Goal: Task Accomplishment & Management: Complete application form

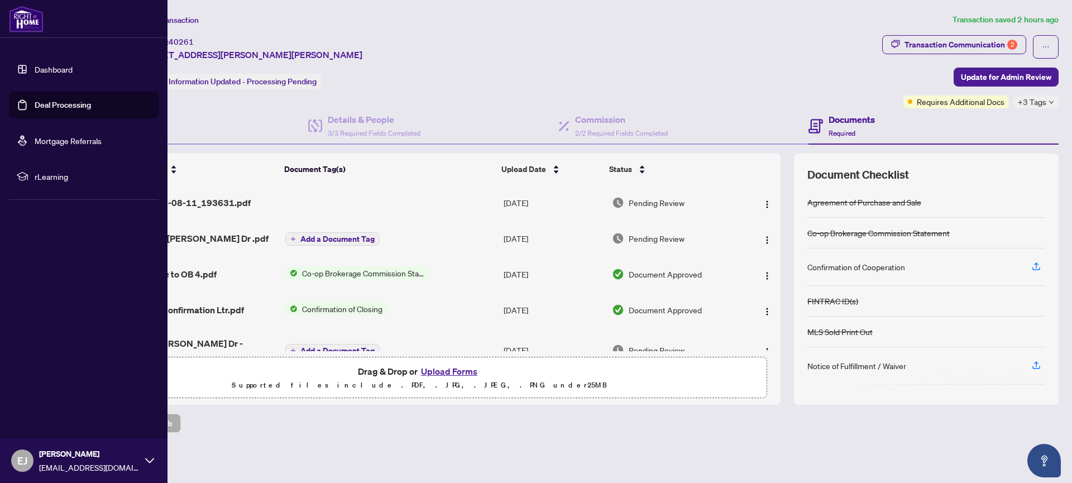
click at [44, 107] on link "Deal Processing" at bounding box center [63, 105] width 56 height 10
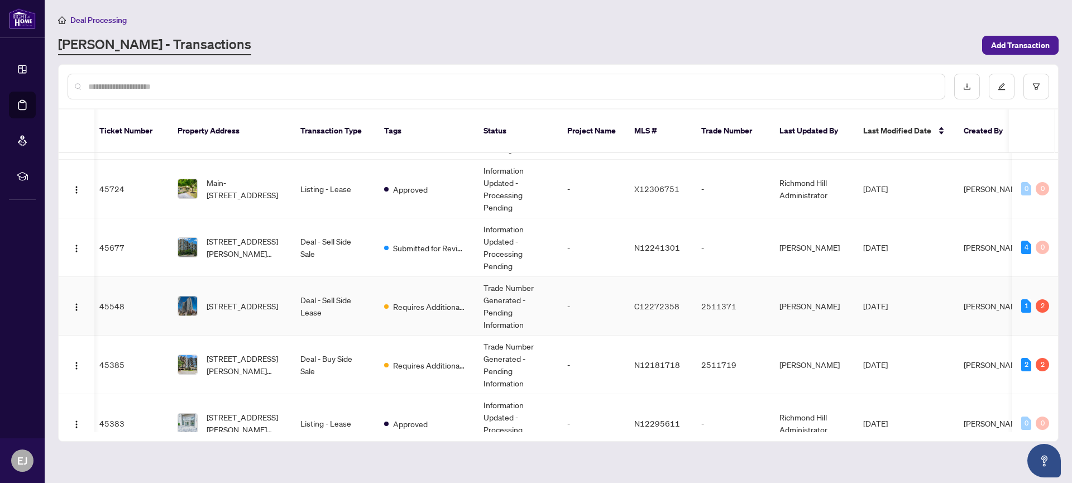
scroll to position [37, 4]
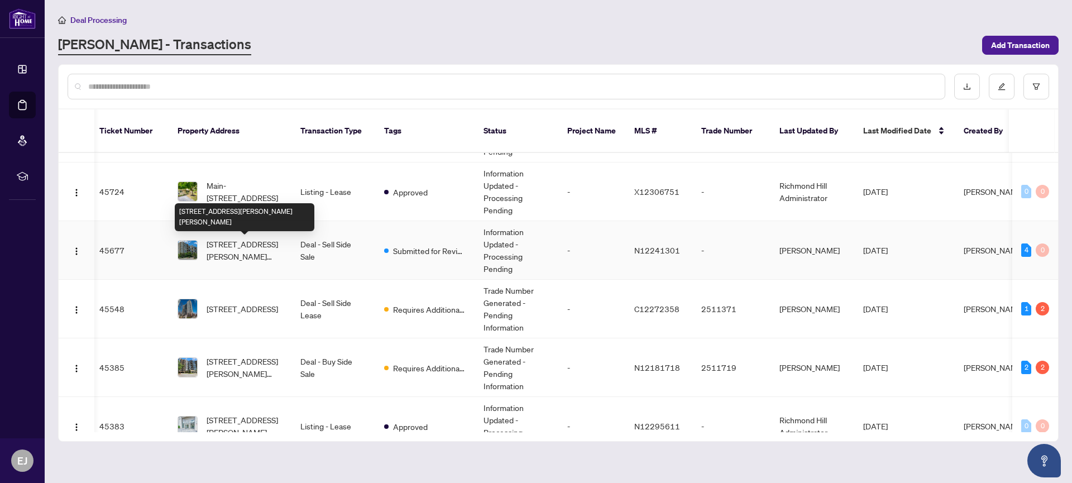
click at [280, 242] on span "[STREET_ADDRESS][PERSON_NAME][PERSON_NAME]" at bounding box center [245, 250] width 76 height 25
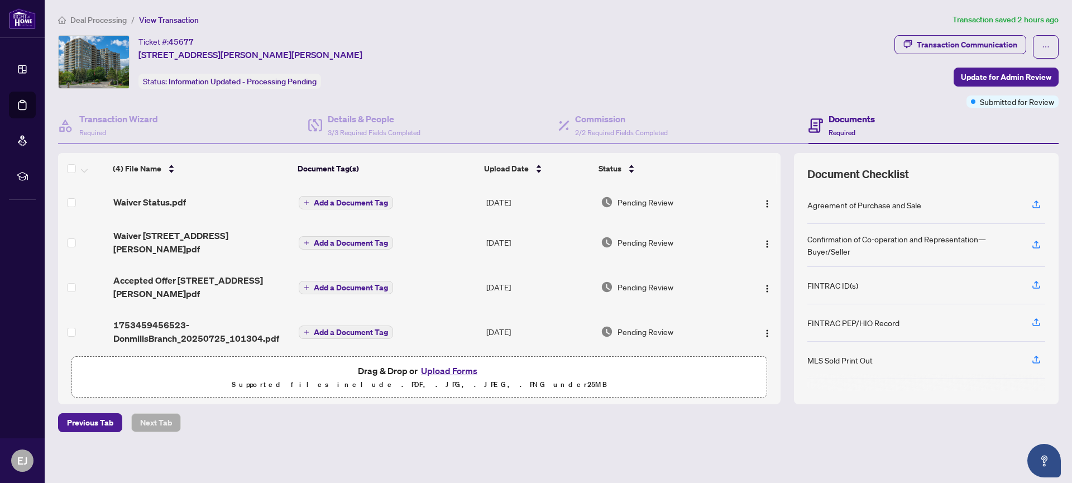
click at [442, 370] on button "Upload Forms" at bounding box center [449, 371] width 63 height 15
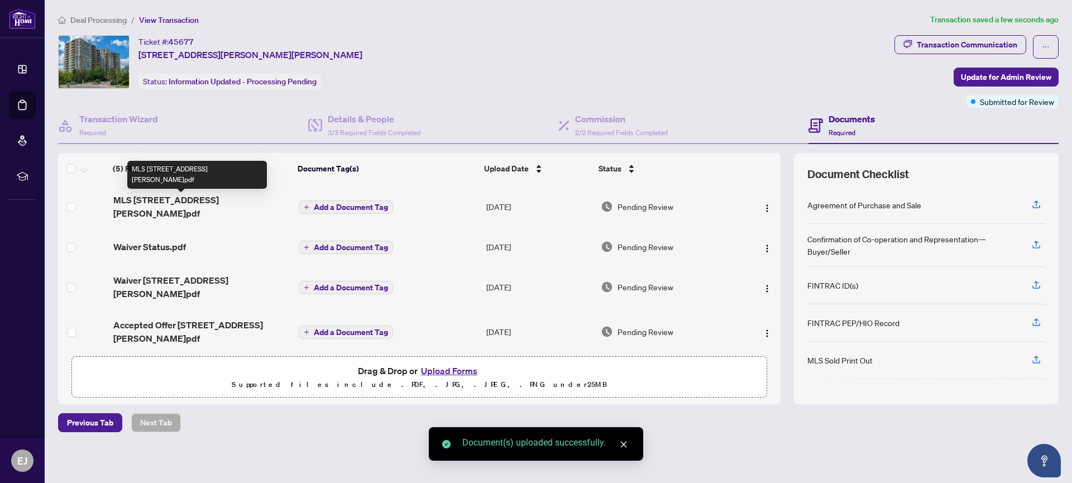
click at [208, 201] on span "MLS [STREET_ADDRESS][PERSON_NAME]pdf" at bounding box center [201, 206] width 177 height 27
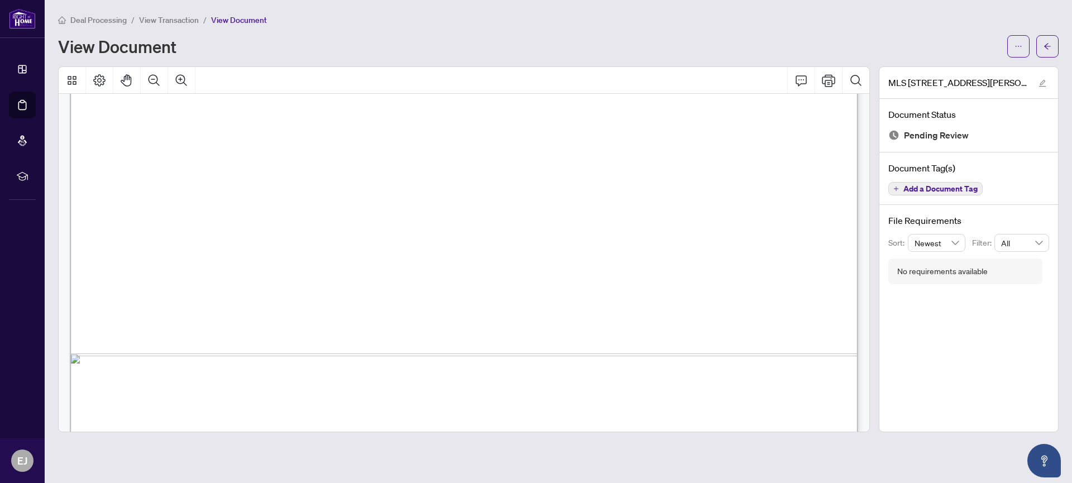
scroll to position [0, 1]
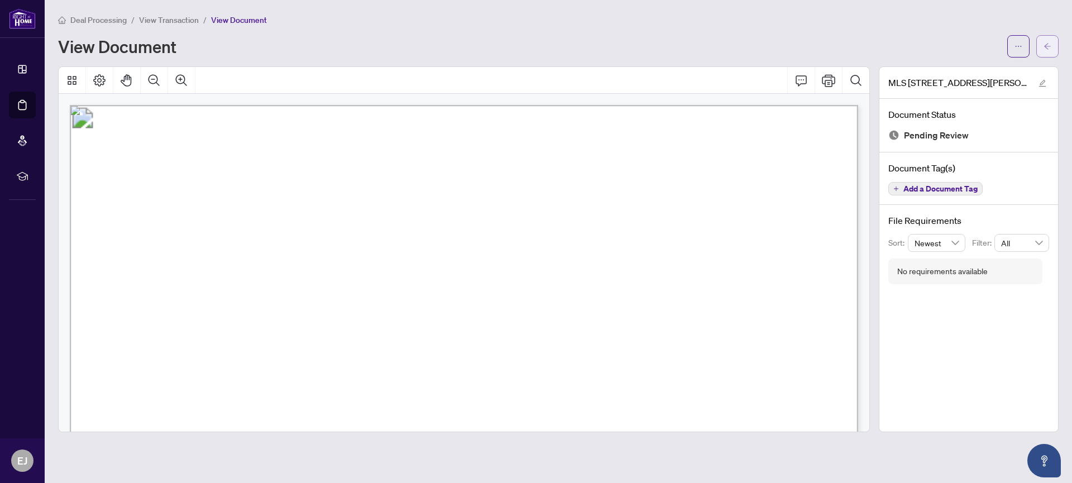
click at [1045, 45] on icon "arrow-left" at bounding box center [1048, 46] width 8 height 8
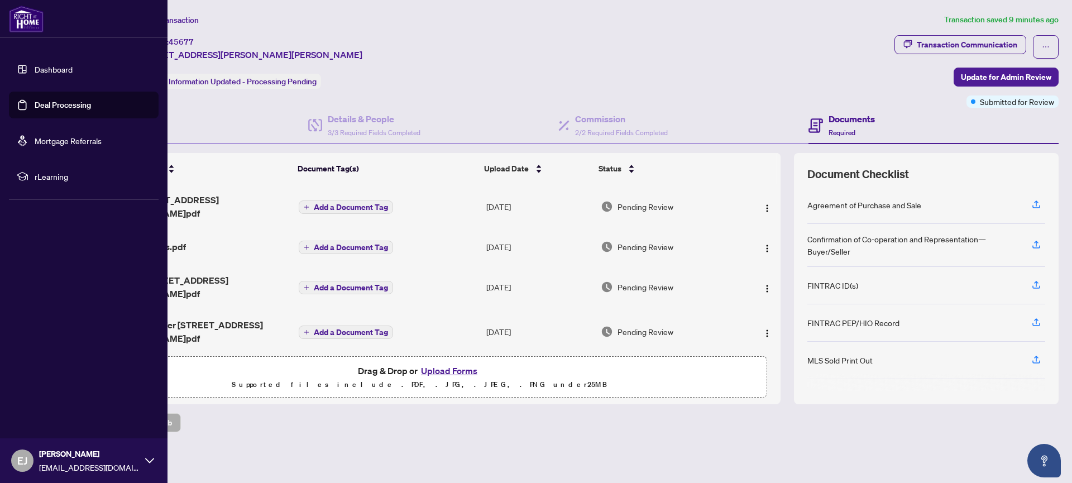
click at [38, 102] on link "Deal Processing" at bounding box center [63, 105] width 56 height 10
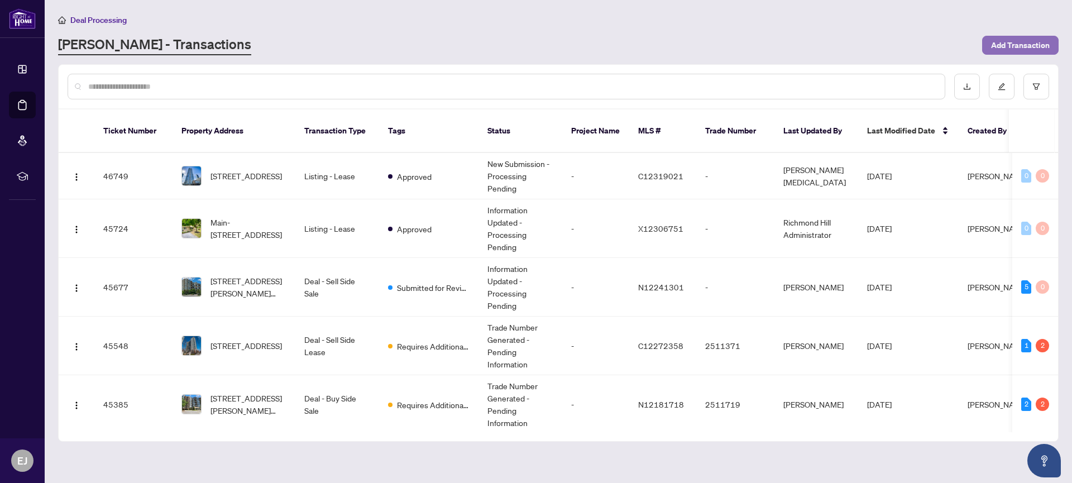
click at [1007, 45] on span "Add Transaction" at bounding box center [1020, 45] width 59 height 18
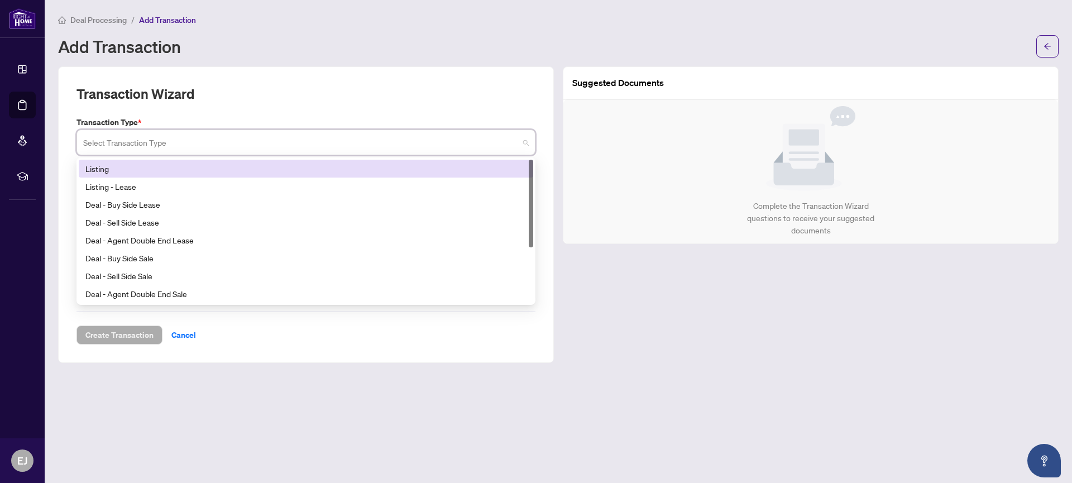
click at [128, 138] on input "search" at bounding box center [301, 144] width 436 height 25
click at [115, 166] on div "Listing" at bounding box center [305, 169] width 441 height 12
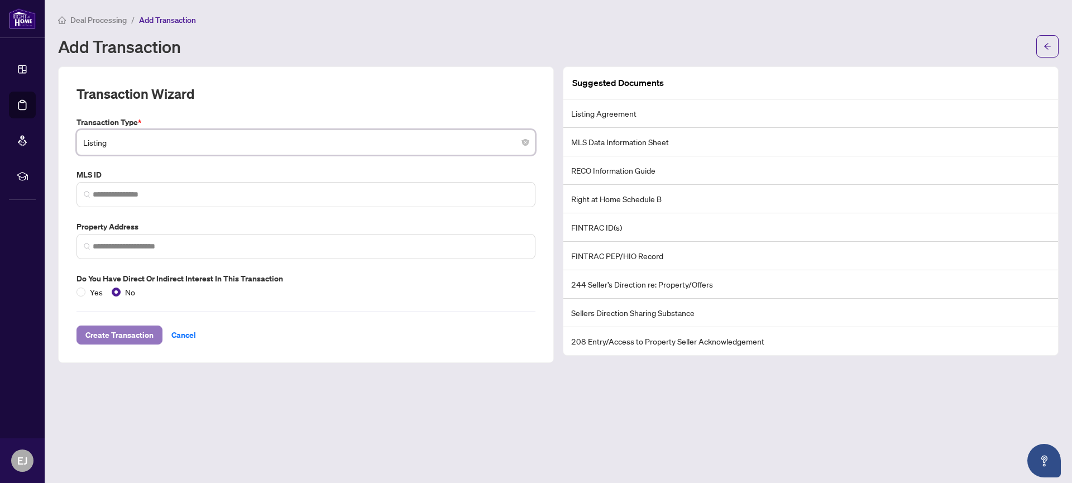
click at [139, 335] on span "Create Transaction" at bounding box center [119, 335] width 68 height 18
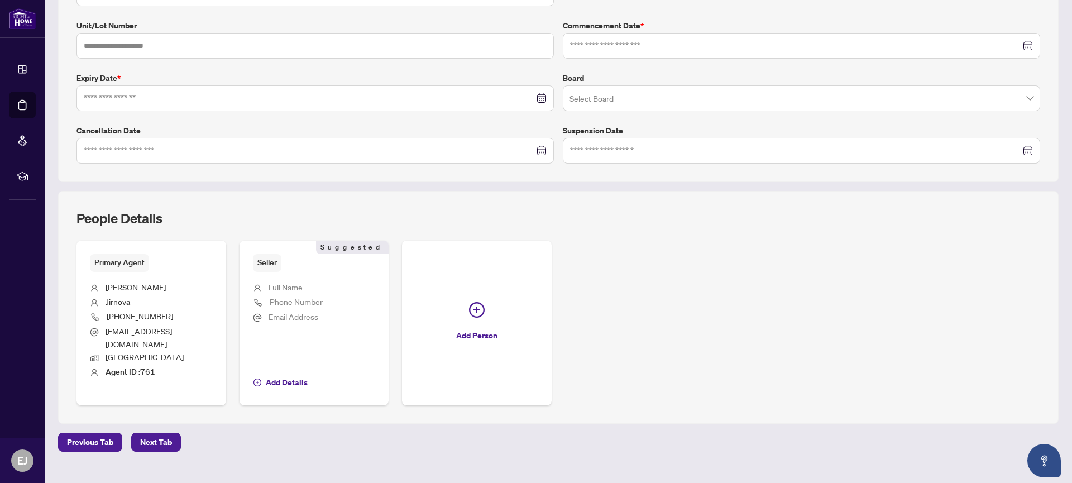
scroll to position [246, 0]
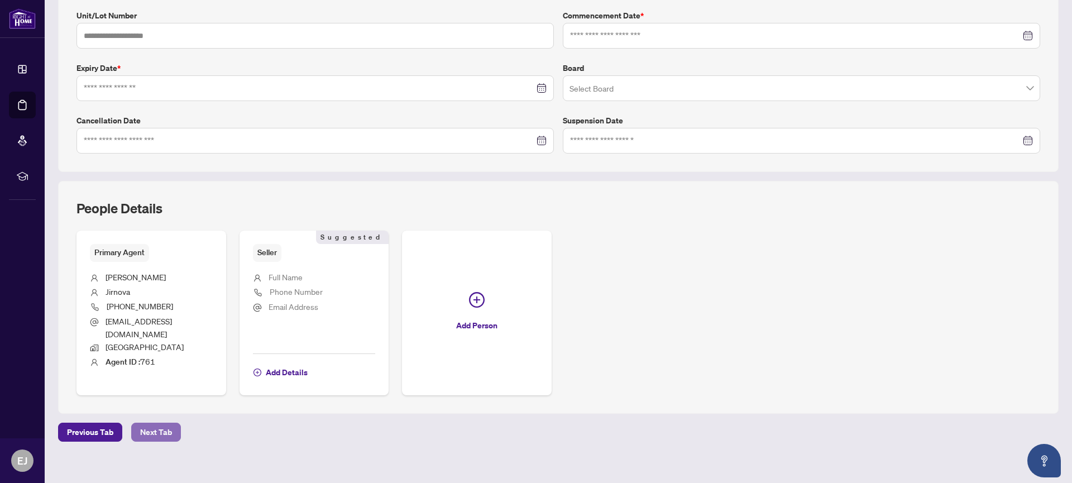
click at [145, 423] on span "Next Tab" at bounding box center [156, 432] width 32 height 18
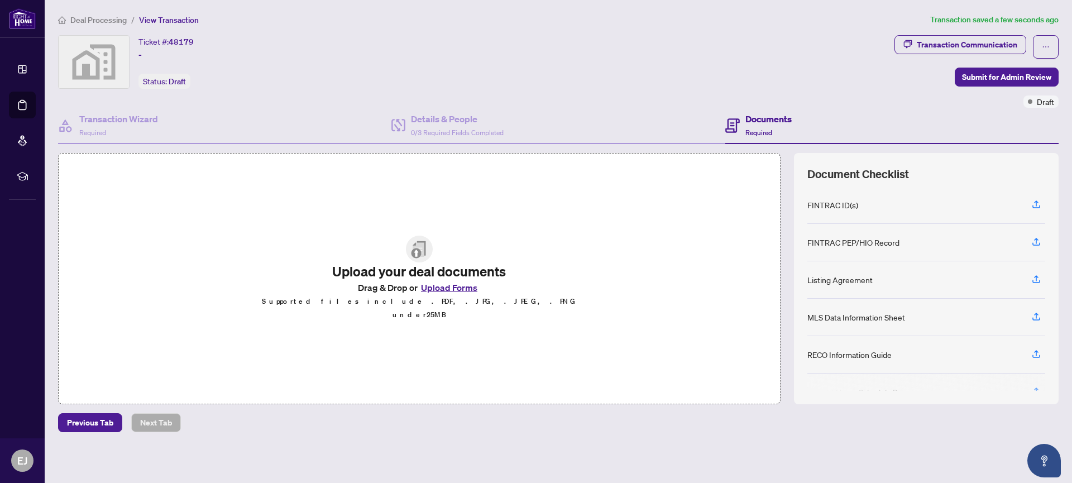
click at [448, 290] on button "Upload Forms" at bounding box center [449, 287] width 63 height 15
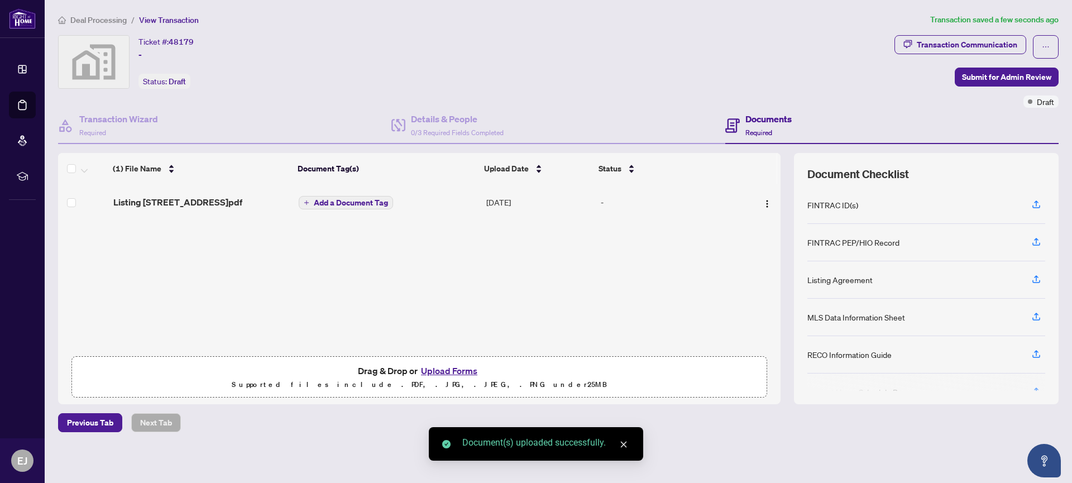
click at [463, 373] on button "Upload Forms" at bounding box center [449, 371] width 63 height 15
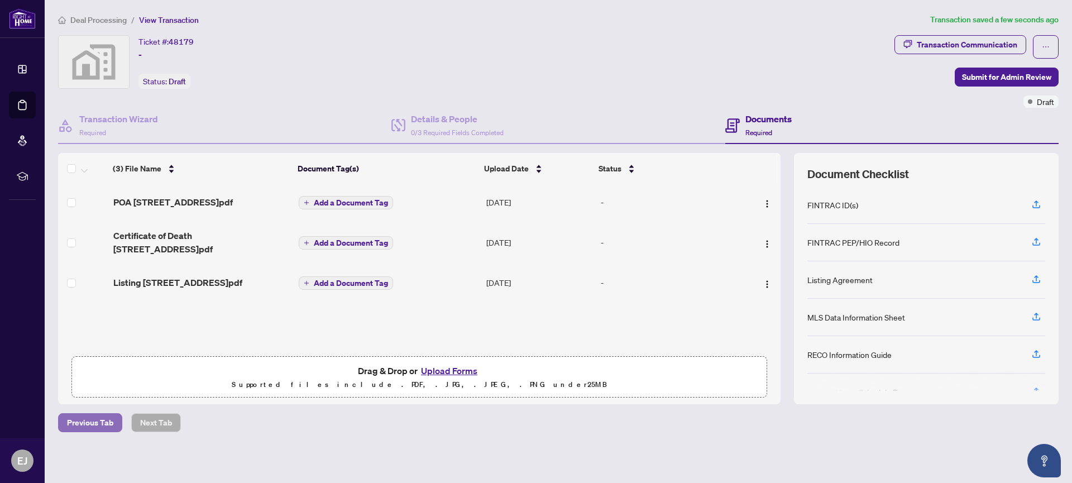
click at [95, 421] on span "Previous Tab" at bounding box center [90, 423] width 46 height 18
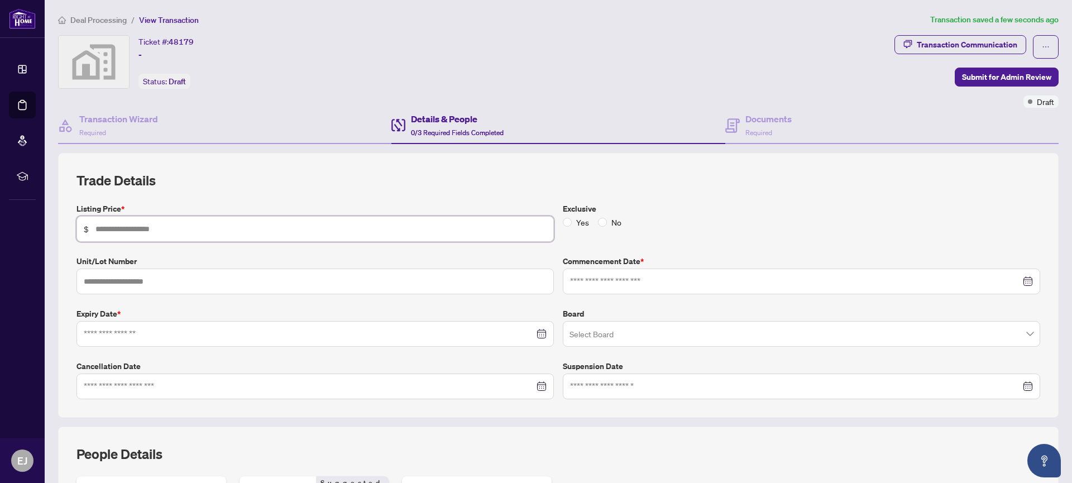
click at [152, 226] on input "text" at bounding box center [321, 229] width 451 height 12
type input "*******"
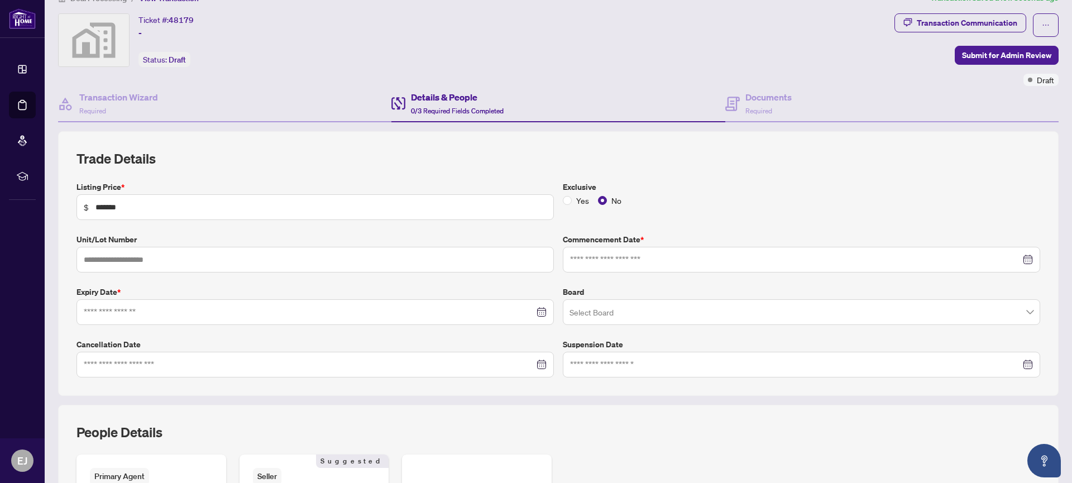
scroll to position [31, 0]
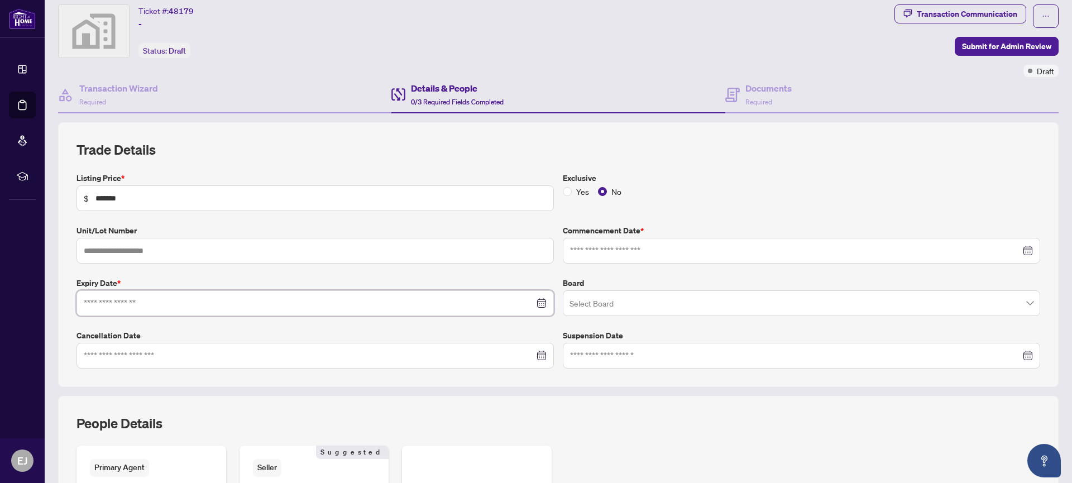
click at [121, 304] on input at bounding box center [309, 303] width 451 height 12
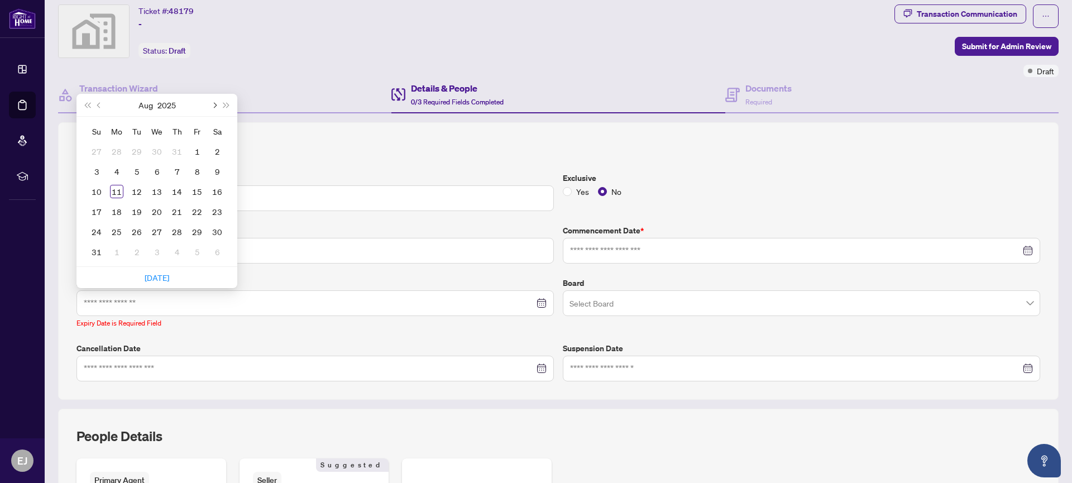
click at [215, 104] on span "Next month (PageDown)" at bounding box center [214, 105] width 6 height 6
type input "**********"
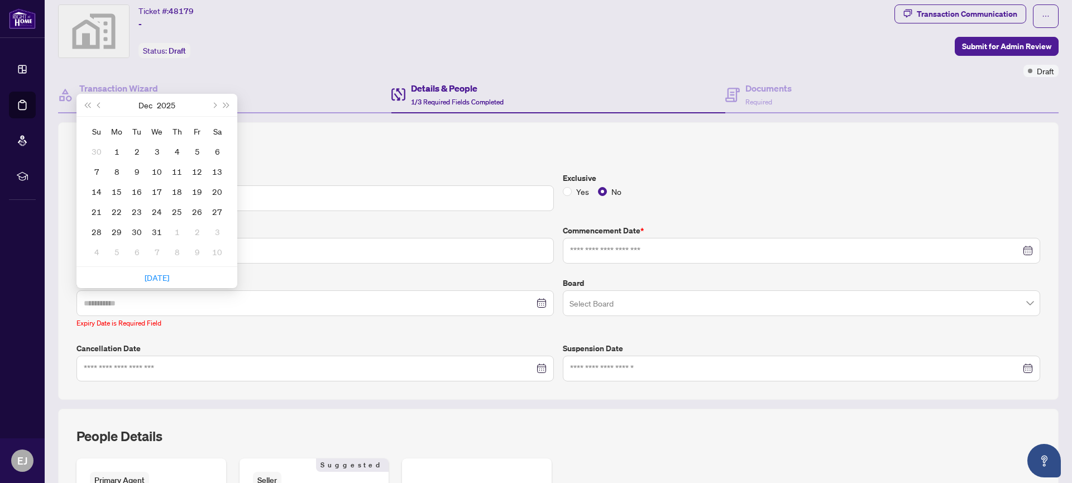
click at [201, 171] on div "12" at bounding box center [196, 171] width 13 height 13
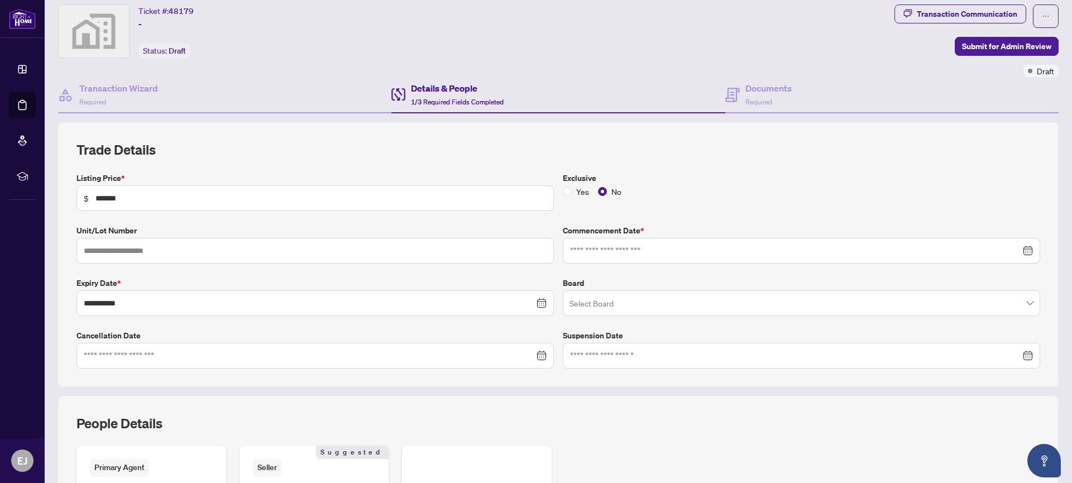
click at [640, 304] on input "search" at bounding box center [797, 305] width 454 height 25
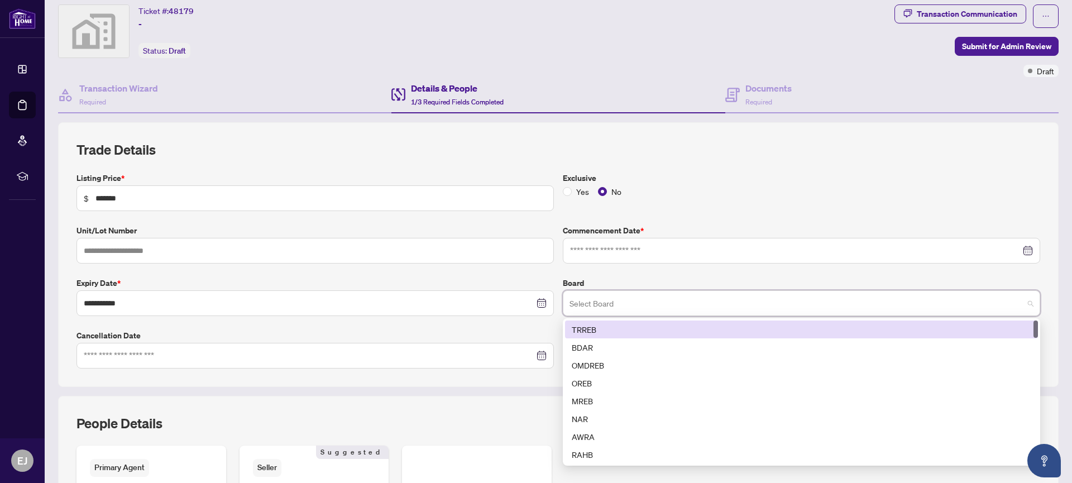
click at [576, 329] on div "TRREB" at bounding box center [802, 329] width 460 height 12
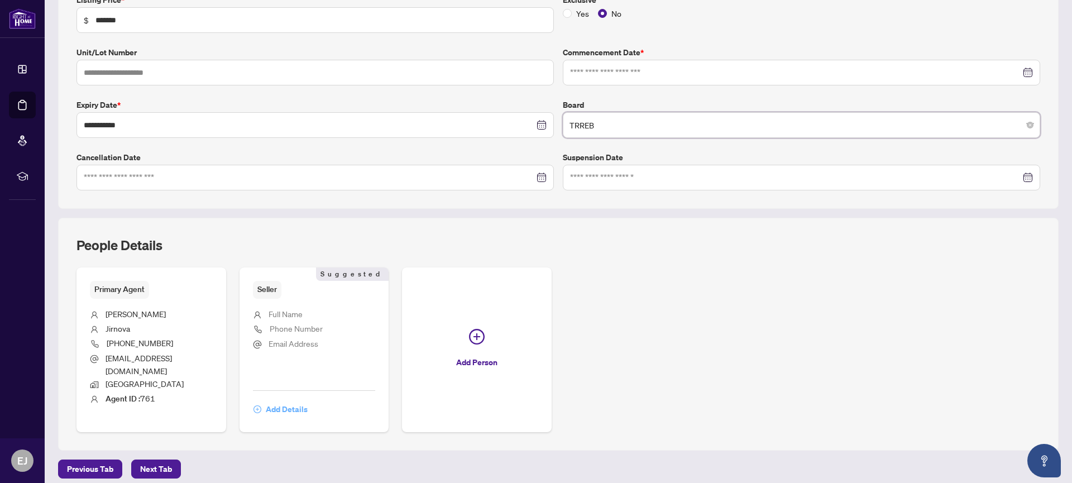
scroll to position [209, 0]
click at [284, 400] on span "Add Details" at bounding box center [287, 409] width 42 height 18
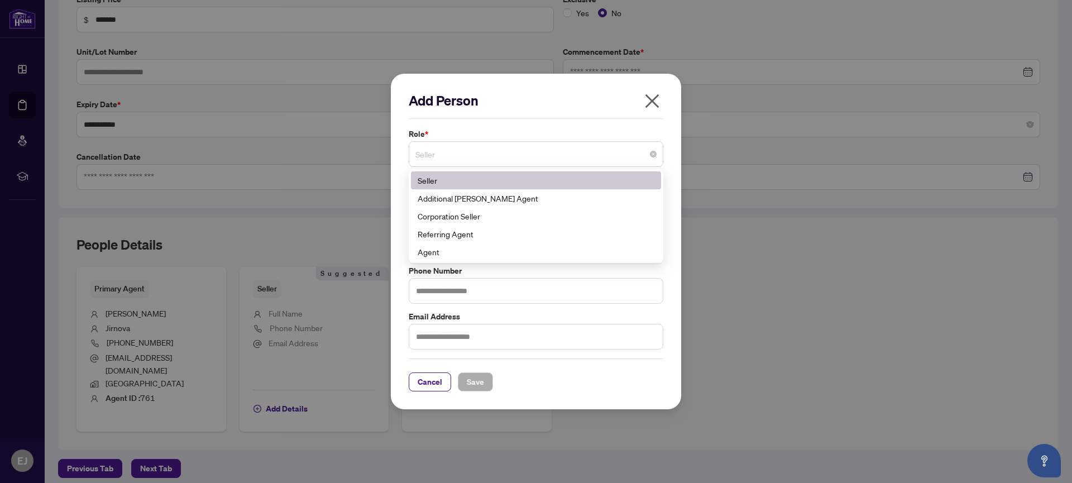
click at [499, 152] on span "Seller" at bounding box center [536, 154] width 241 height 21
click at [484, 196] on div "Additional [PERSON_NAME] Agent" at bounding box center [536, 198] width 237 height 12
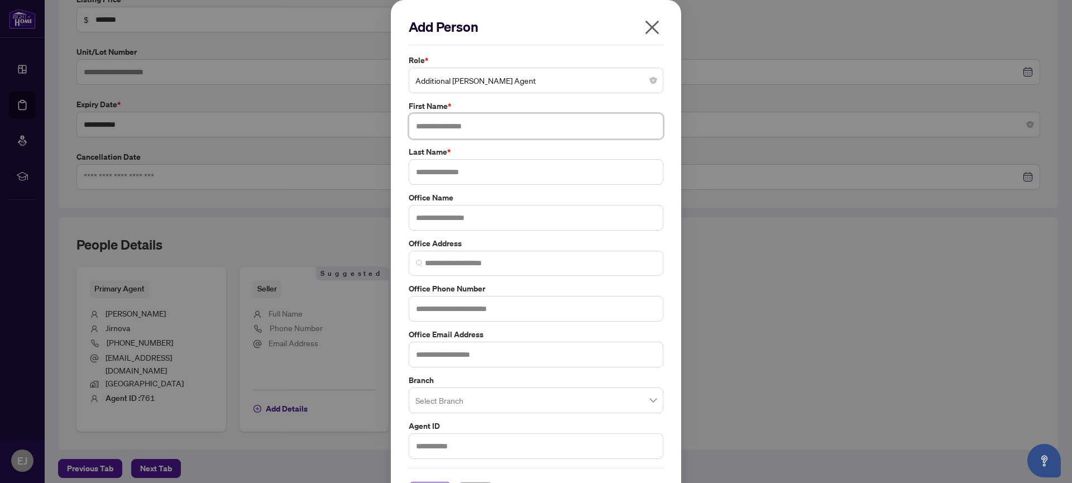
click at [449, 128] on input "text" at bounding box center [536, 126] width 255 height 26
type input "*****"
click at [445, 173] on input "text" at bounding box center [536, 172] width 255 height 26
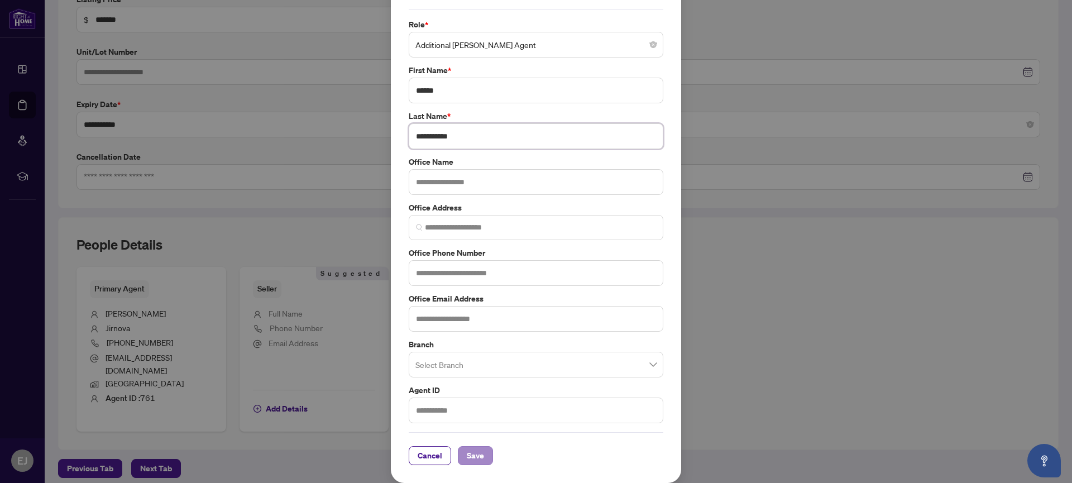
type input "**********"
click at [470, 457] on span "Save" at bounding box center [475, 456] width 17 height 18
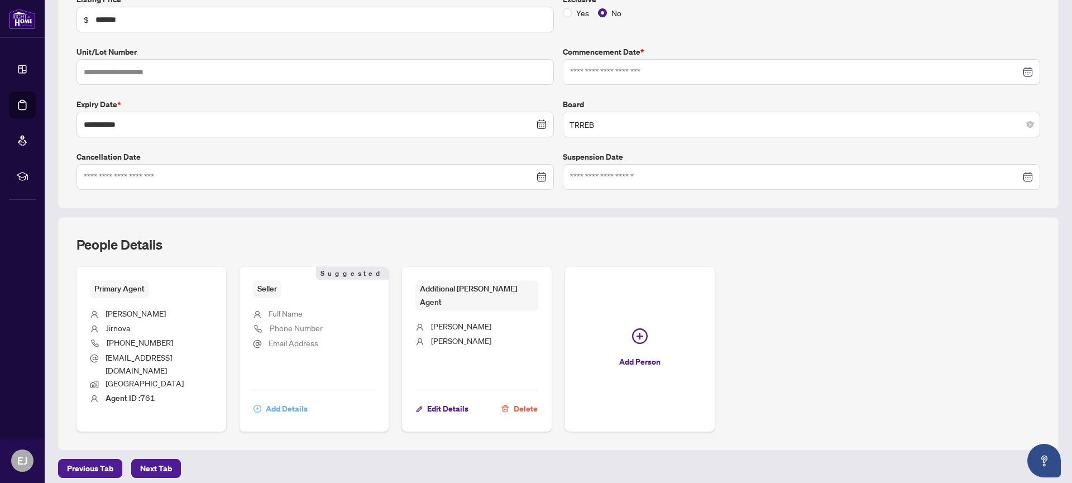
click at [276, 400] on span "Add Details" at bounding box center [287, 409] width 42 height 18
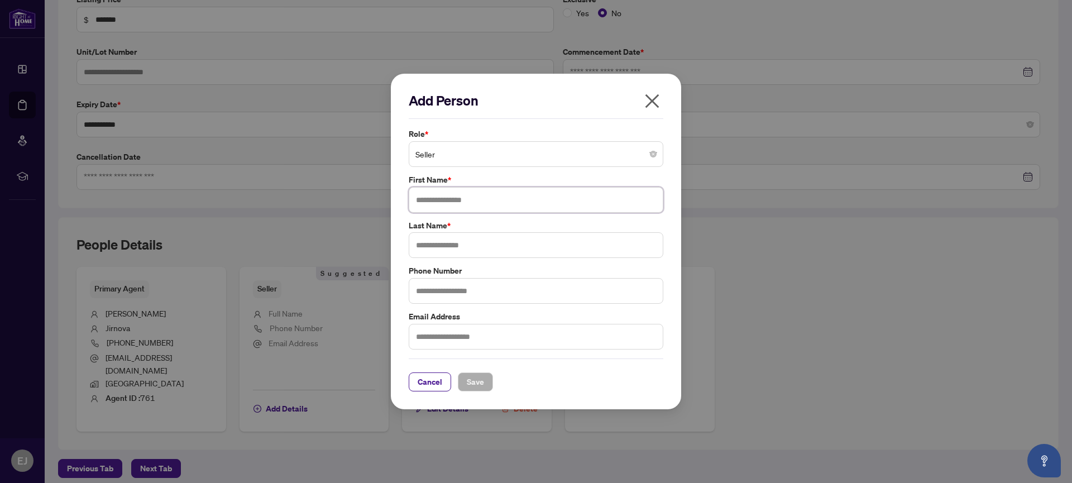
click at [454, 202] on input "text" at bounding box center [536, 200] width 255 height 26
click at [441, 200] on input "**********" at bounding box center [536, 200] width 255 height 26
type input "**********"
click at [442, 247] on input "text" at bounding box center [536, 245] width 255 height 26
type input "*****"
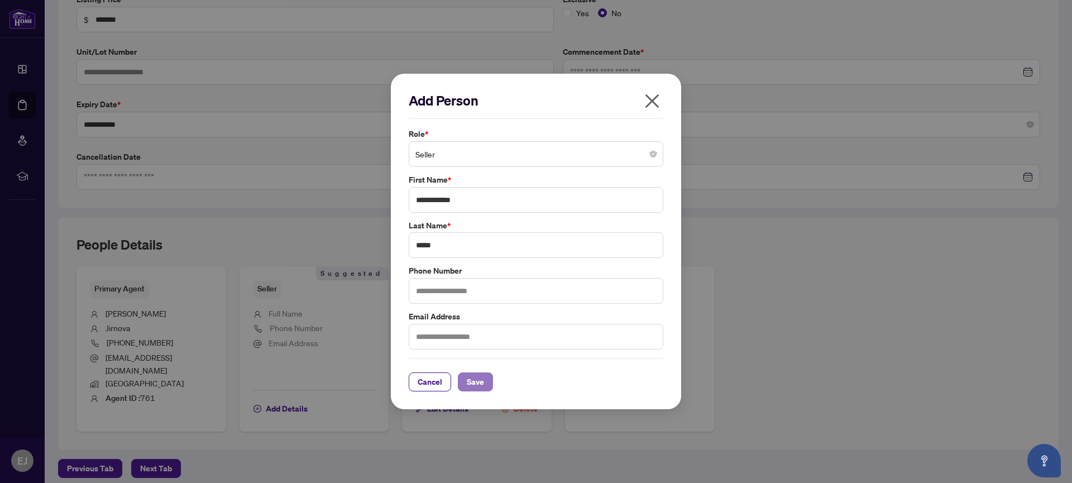
click at [471, 378] on span "Save" at bounding box center [475, 382] width 17 height 18
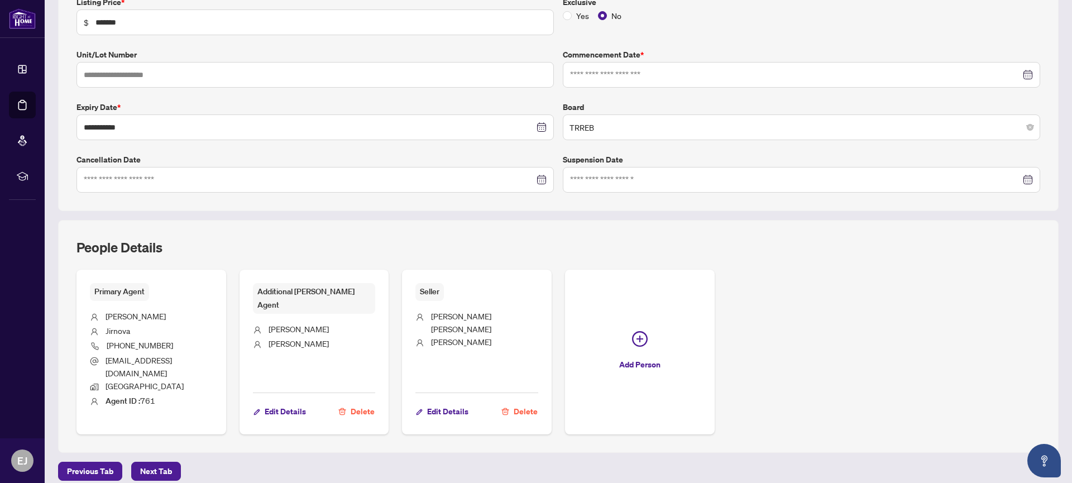
scroll to position [246, 0]
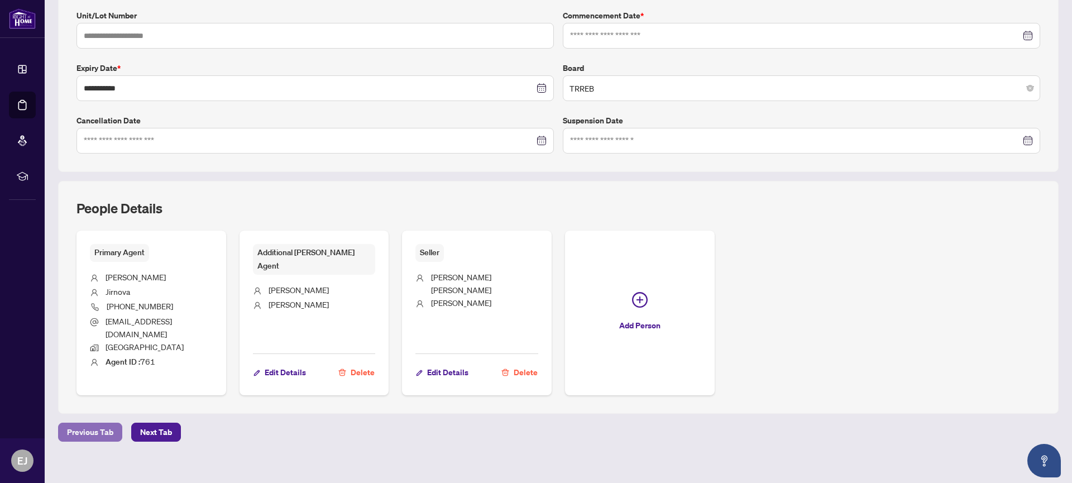
click at [87, 423] on span "Previous Tab" at bounding box center [90, 432] width 46 height 18
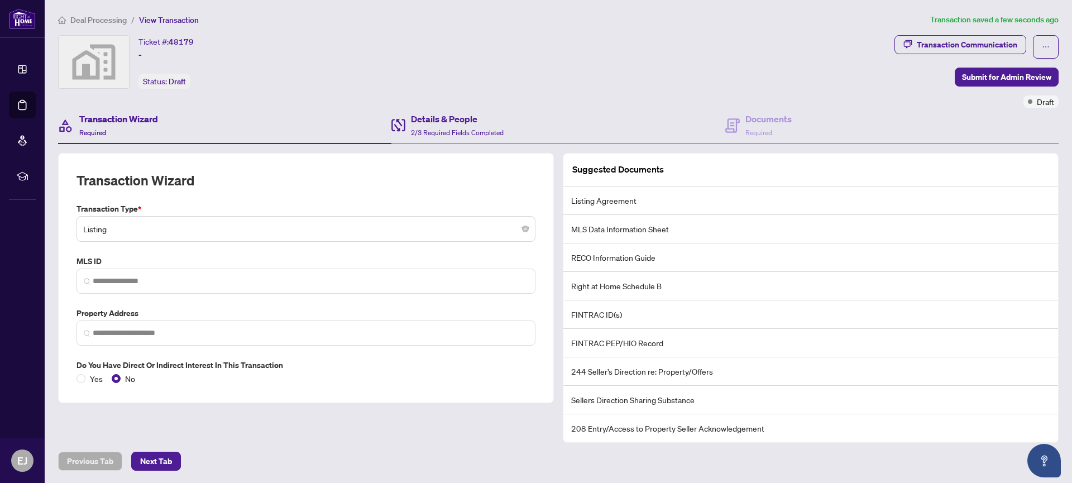
click at [551, 112] on div "Details & People 2/3 Required Fields Completed" at bounding box center [558, 126] width 333 height 36
